Goal: Check status: Check status

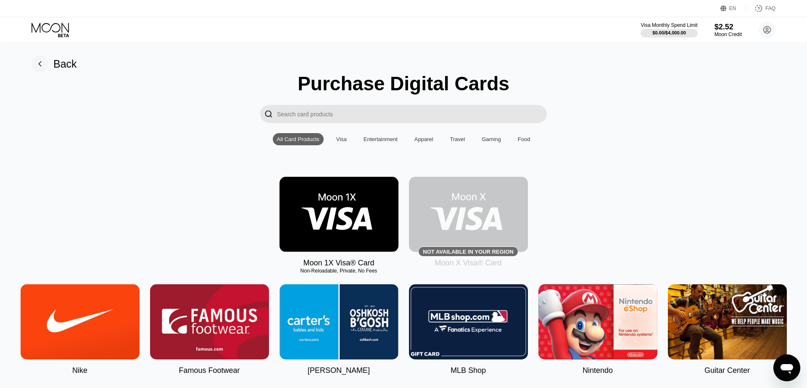
click at [54, 26] on icon at bounding box center [51, 30] width 39 height 15
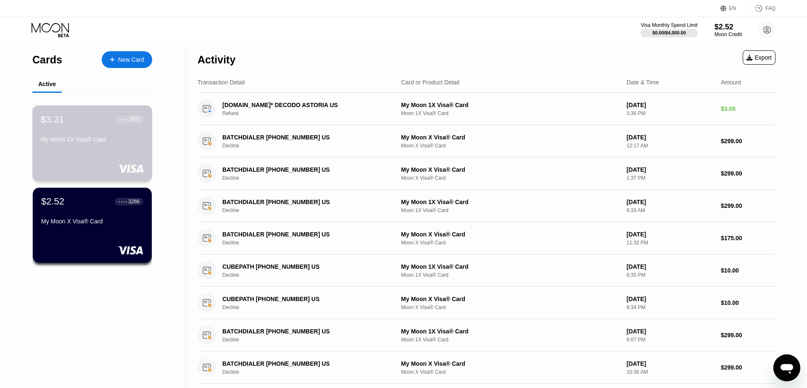
click at [90, 159] on div "$3.31 ● ● ● ● 1872 My Moon 1X Visa® Card" at bounding box center [92, 143] width 120 height 76
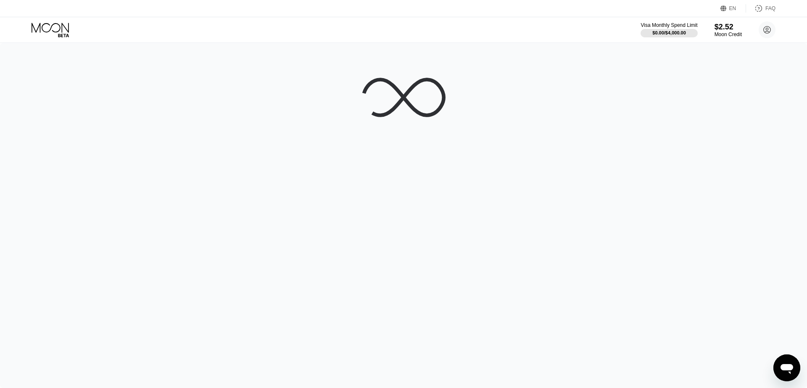
drag, startPoint x: 330, startPoint y: 87, endPoint x: 626, endPoint y: 46, distance: 299.4
click at [626, 46] on div at bounding box center [403, 215] width 807 height 345
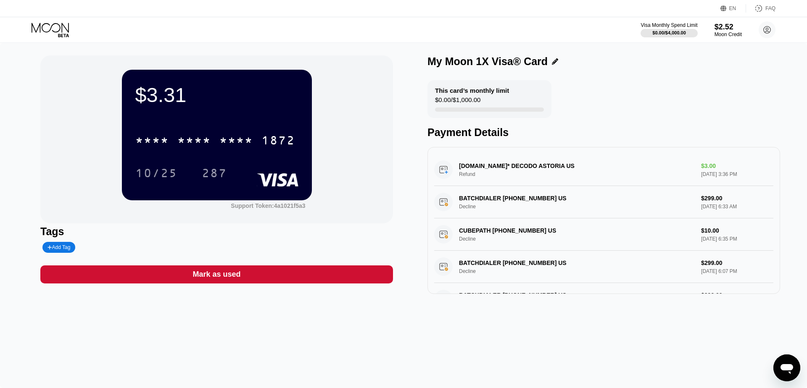
click at [237, 131] on div "* * * * * * * * * * * * 1872" at bounding box center [216, 138] width 163 height 29
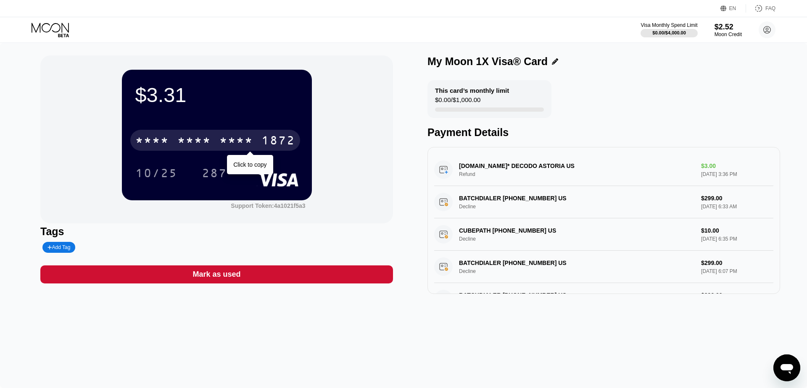
drag, startPoint x: 234, startPoint y: 138, endPoint x: 235, endPoint y: 226, distance: 87.8
click at [234, 138] on div "* * * *" at bounding box center [236, 141] width 34 height 13
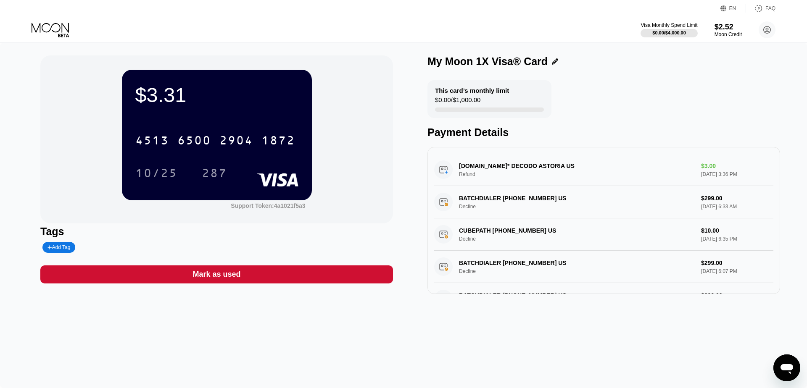
drag, startPoint x: 34, startPoint y: 31, endPoint x: 42, endPoint y: 2, distance: 30.1
click at [34, 31] on icon at bounding box center [51, 30] width 39 height 15
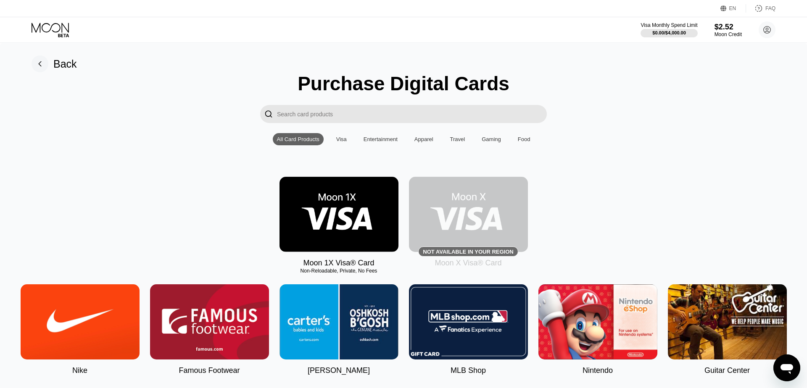
click at [69, 33] on icon at bounding box center [51, 30] width 39 height 15
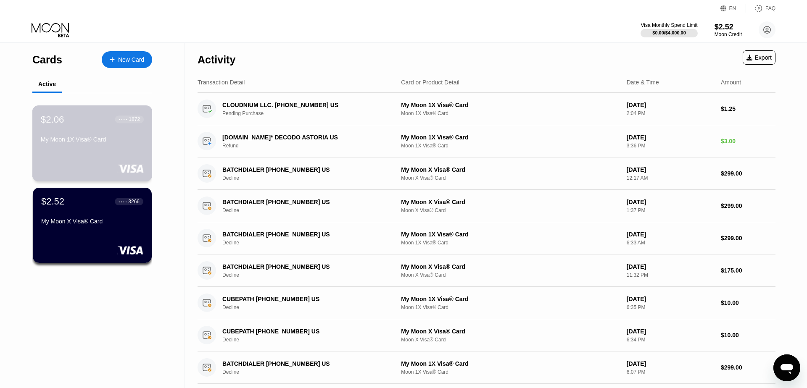
click at [120, 128] on div "$2.06 ● ● ● ● 1872 My Moon 1X Visa® Card" at bounding box center [92, 130] width 103 height 32
